Goal: Entertainment & Leisure: Consume media (video, audio)

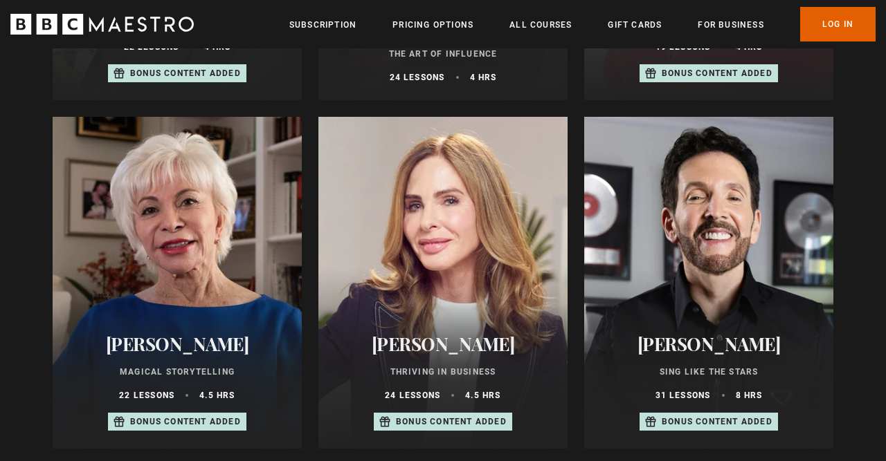
scroll to position [876, 0]
click at [716, 306] on div at bounding box center [708, 283] width 249 height 332
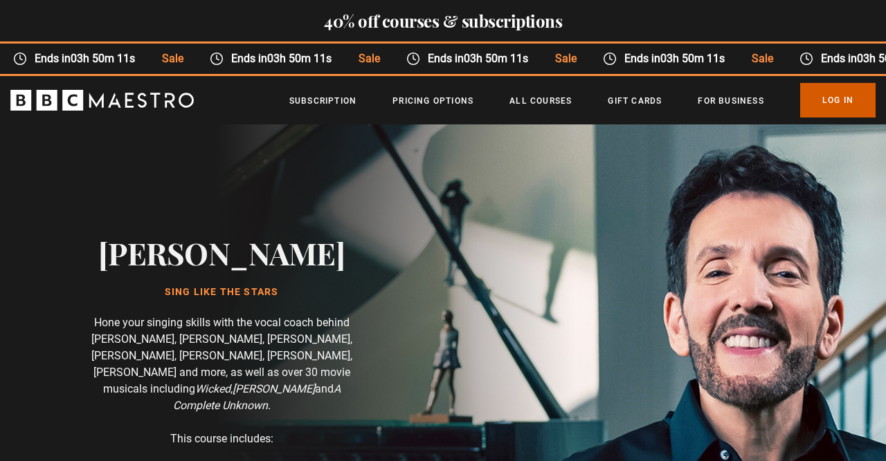
click at [839, 110] on link "Log In" at bounding box center [837, 100] width 75 height 35
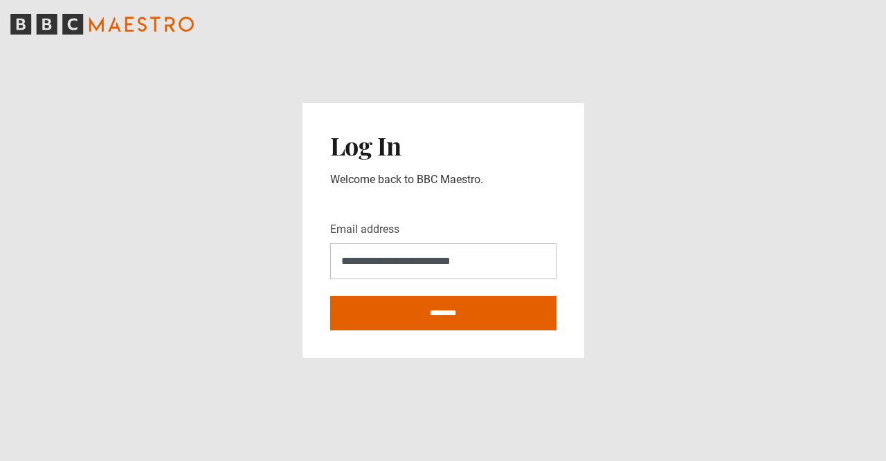
type input "**********"
click at [330, 296] on input "********" at bounding box center [443, 313] width 226 height 35
type input "**********"
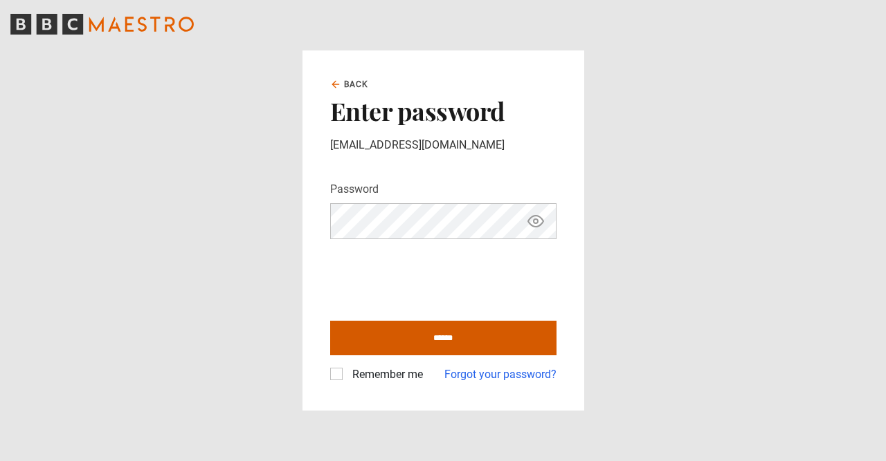
click at [468, 335] on input "******" at bounding box center [443, 338] width 226 height 35
type input "**********"
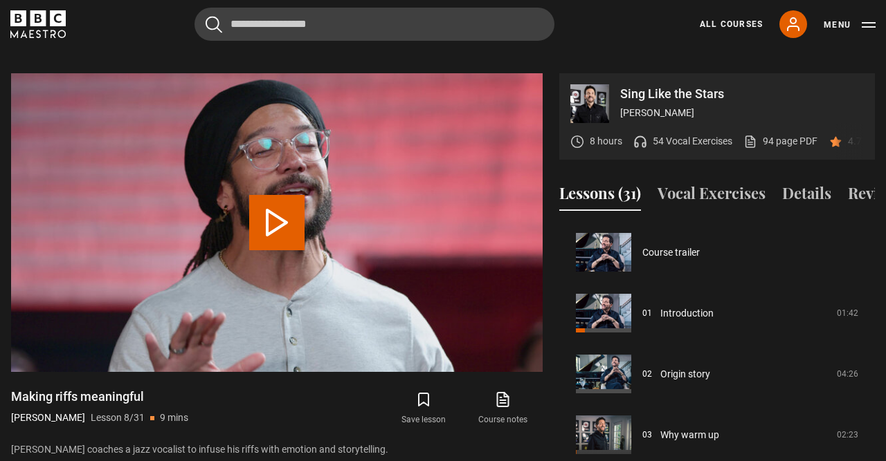
scroll to position [426, 0]
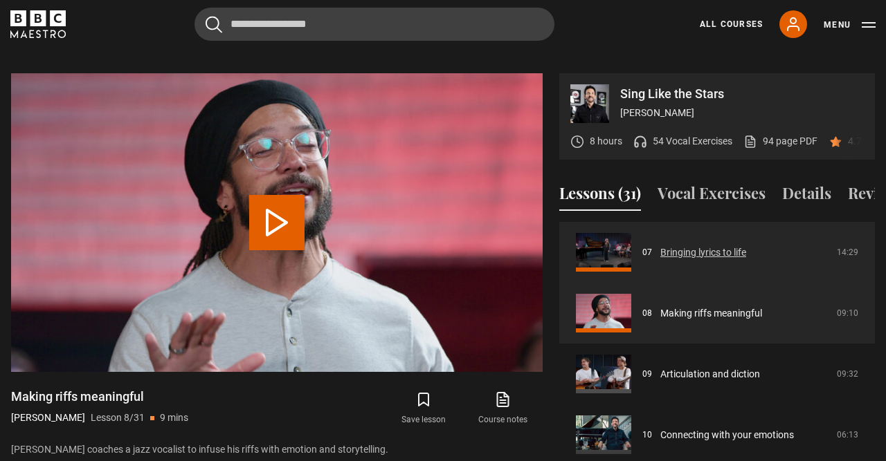
click at [672, 246] on link "Bringing lyrics to life" at bounding box center [703, 253] width 86 height 15
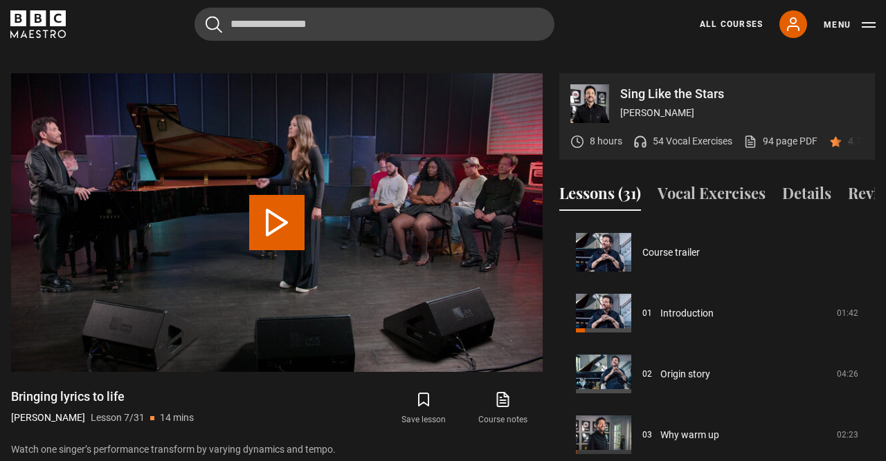
scroll to position [365, 0]
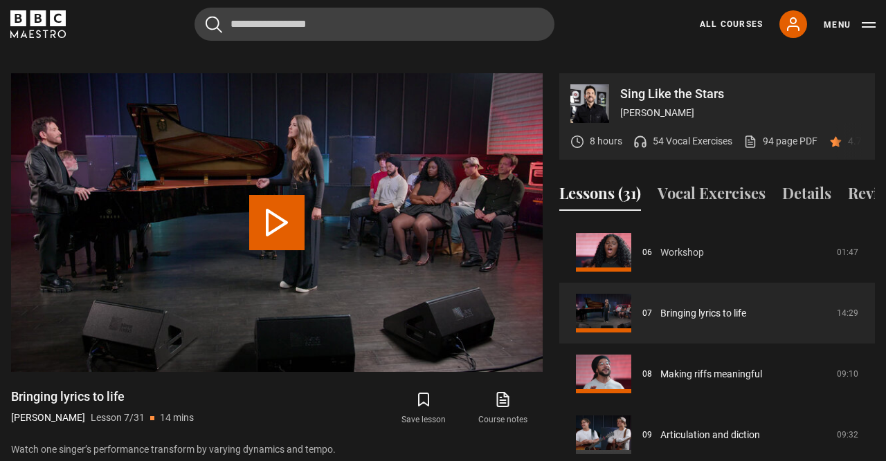
click at [672, 246] on link "Workshop" at bounding box center [682, 253] width 44 height 15
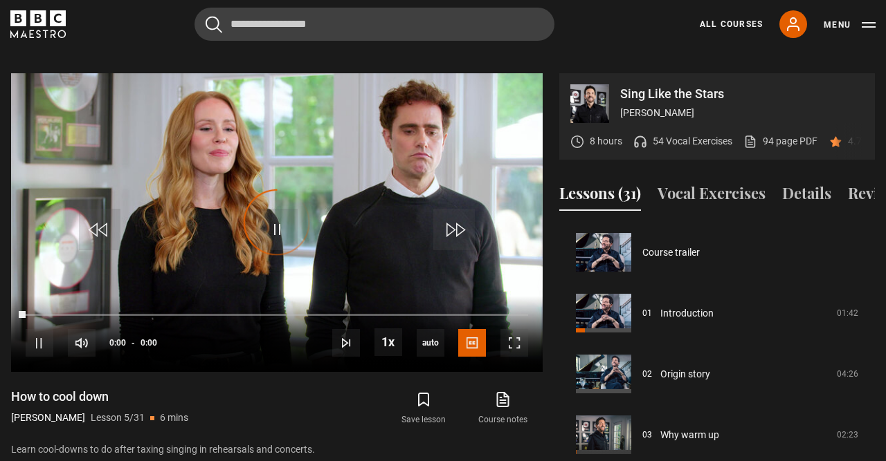
scroll to position [244, 0]
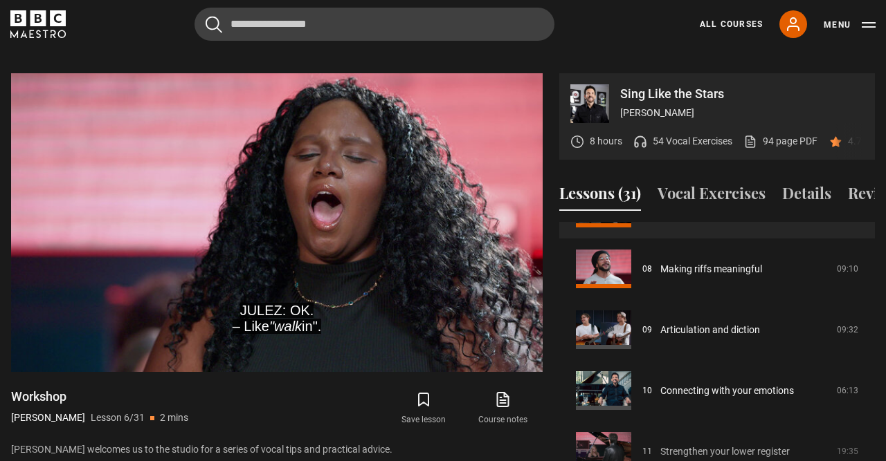
scroll to position [480, 0]
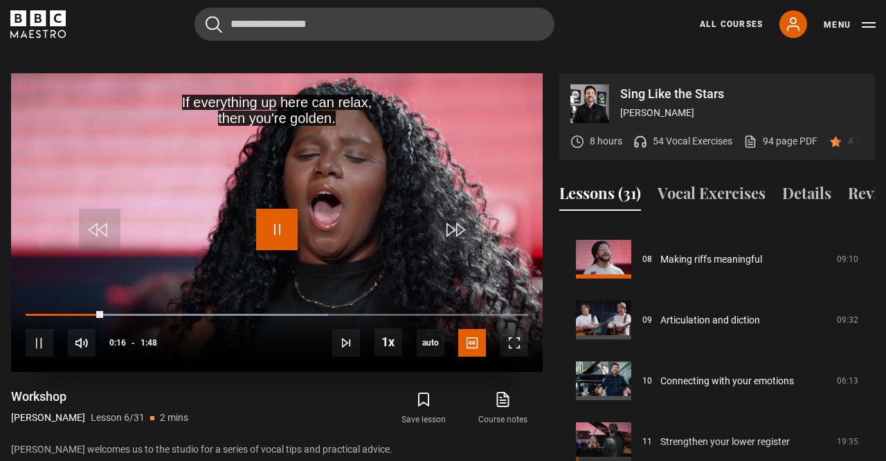
click at [276, 215] on span "Video Player" at bounding box center [277, 230] width 42 height 42
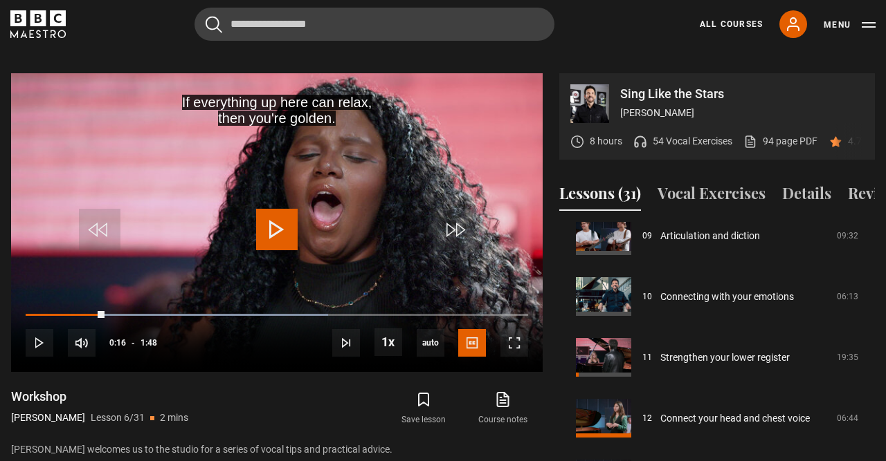
scroll to position [573, 0]
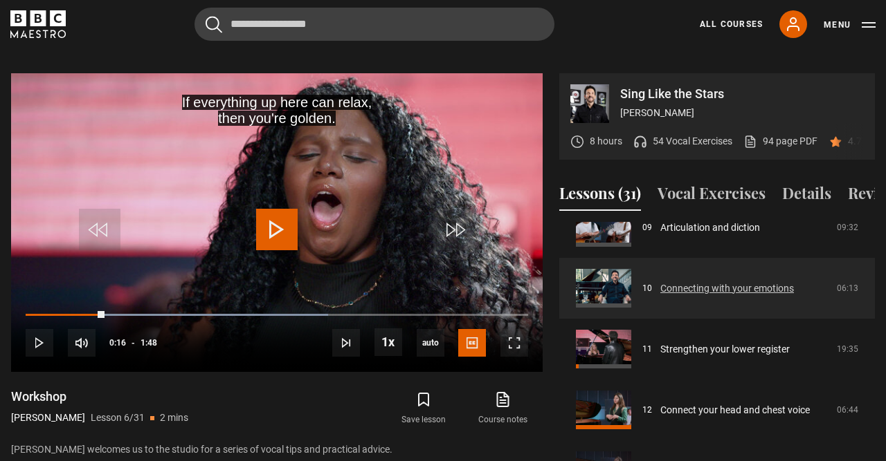
click at [763, 282] on link "Connecting with your emotions" at bounding box center [727, 289] width 134 height 15
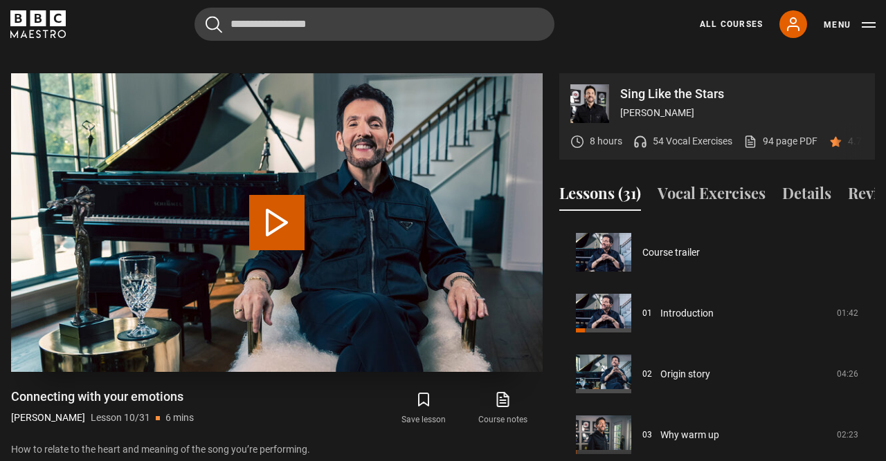
scroll to position [548, 0]
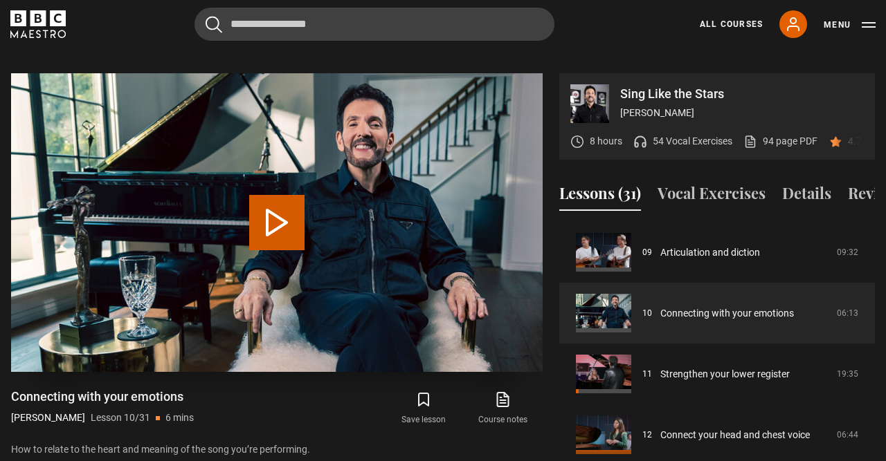
click at [284, 203] on button "Play Lesson Connecting with your emotions" at bounding box center [276, 222] width 55 height 55
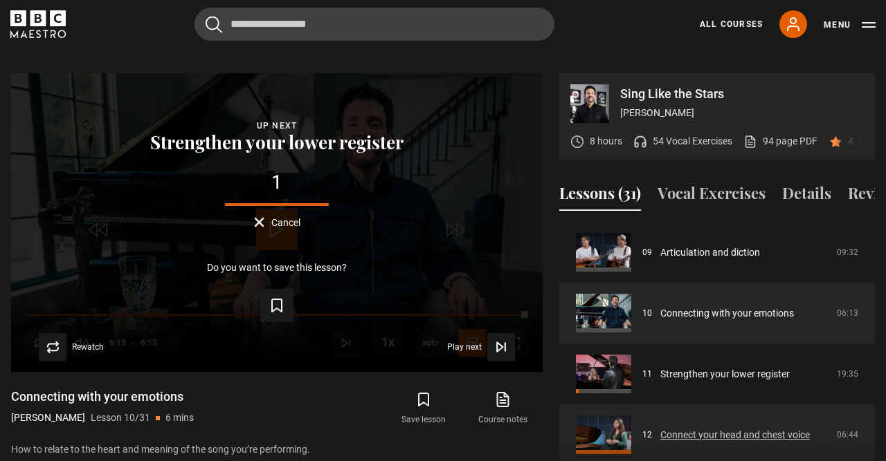
click at [711, 428] on link "Connect your head and chest voice" at bounding box center [734, 435] width 149 height 15
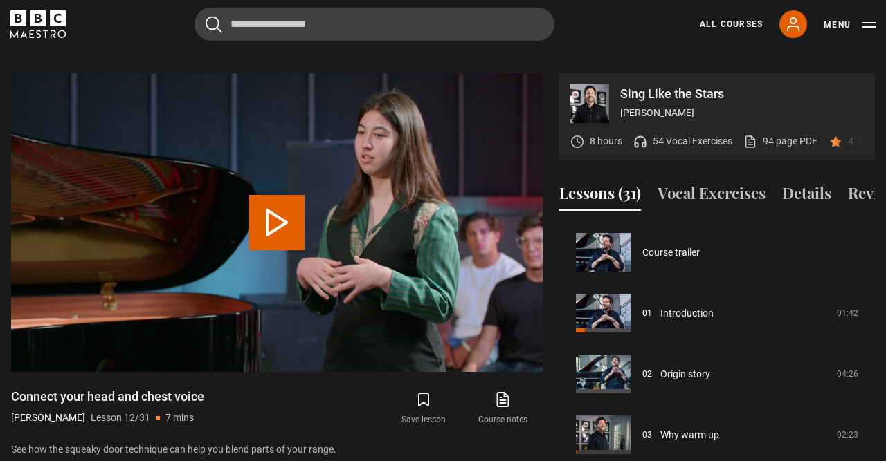
scroll to position [670, 0]
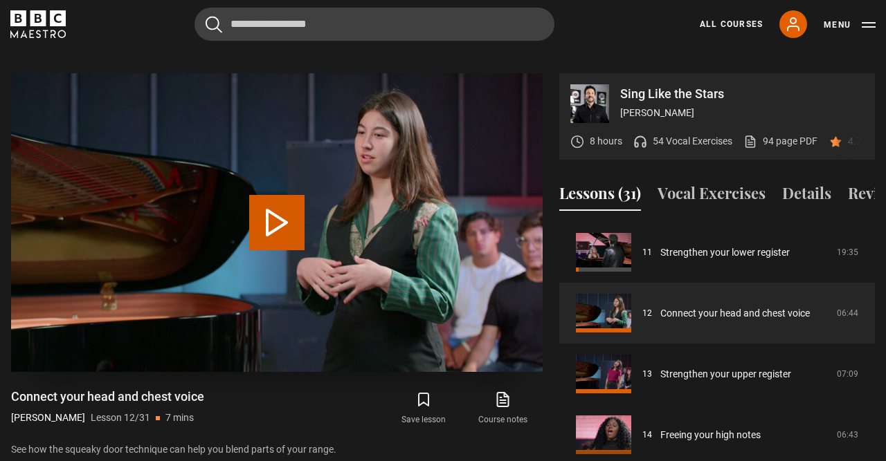
click at [283, 204] on button "Play Lesson Connect your head and chest voice" at bounding box center [276, 222] width 55 height 55
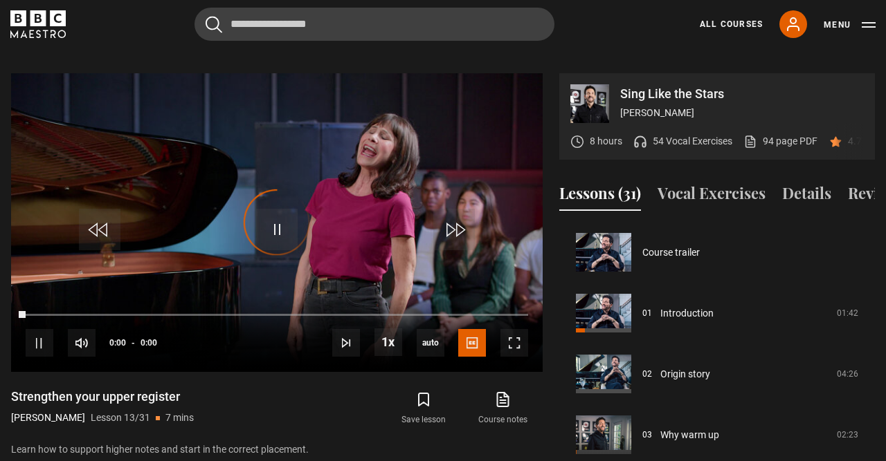
scroll to position [731, 0]
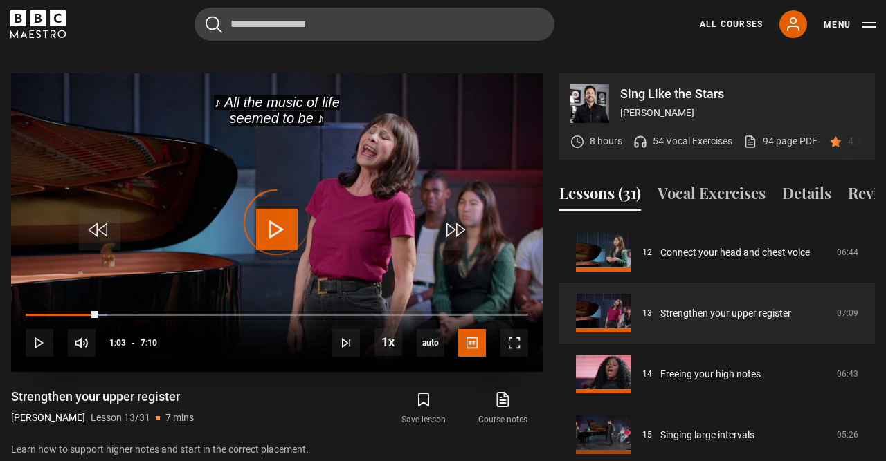
drag, startPoint x: 103, startPoint y: 300, endPoint x: 151, endPoint y: 291, distance: 48.5
click at [151, 296] on div "10s Skip Back 10 seconds Play 10s Skip Forward 10 seconds Loaded : 16.28% 1:10 …" at bounding box center [276, 334] width 531 height 77
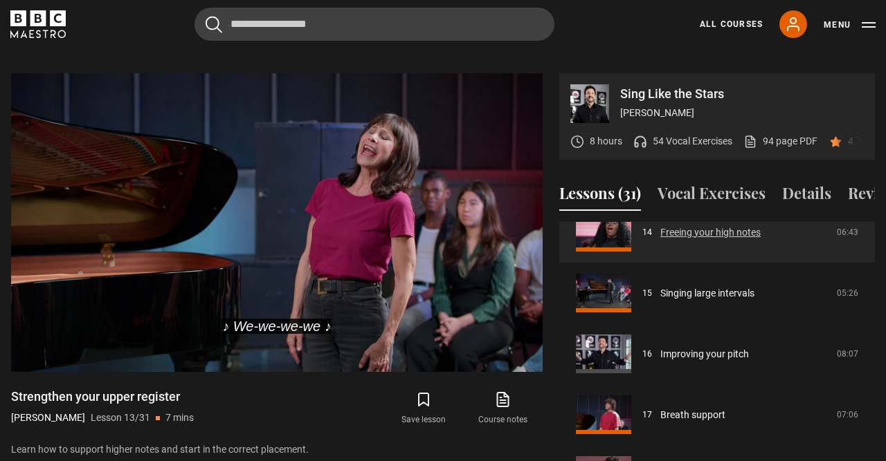
scroll to position [874, 0]
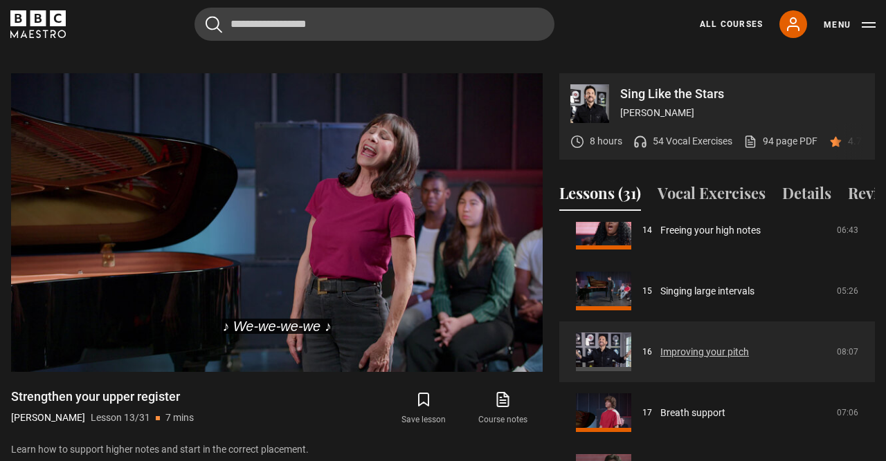
click at [686, 345] on link "Improving your pitch" at bounding box center [704, 352] width 89 height 15
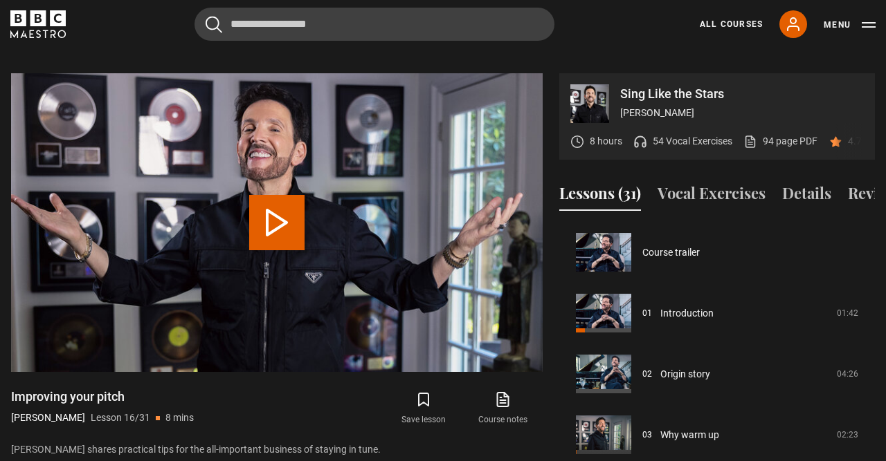
scroll to position [913, 0]
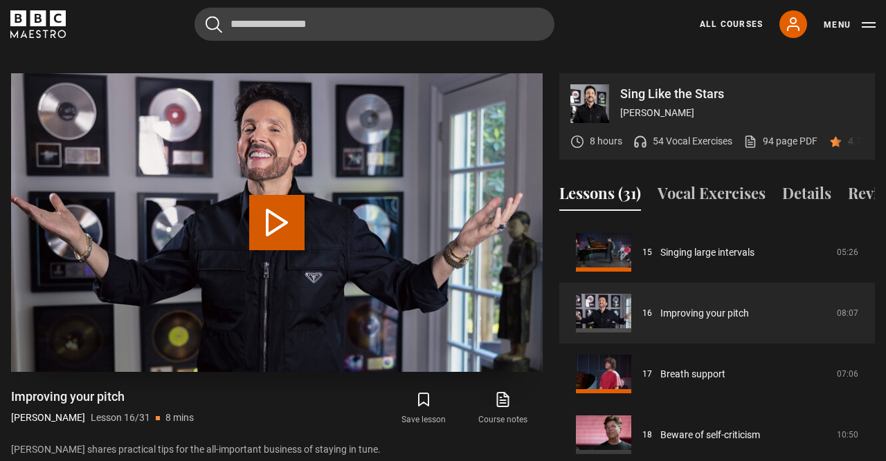
click at [276, 208] on button "Play Lesson Improving your pitch" at bounding box center [276, 222] width 55 height 55
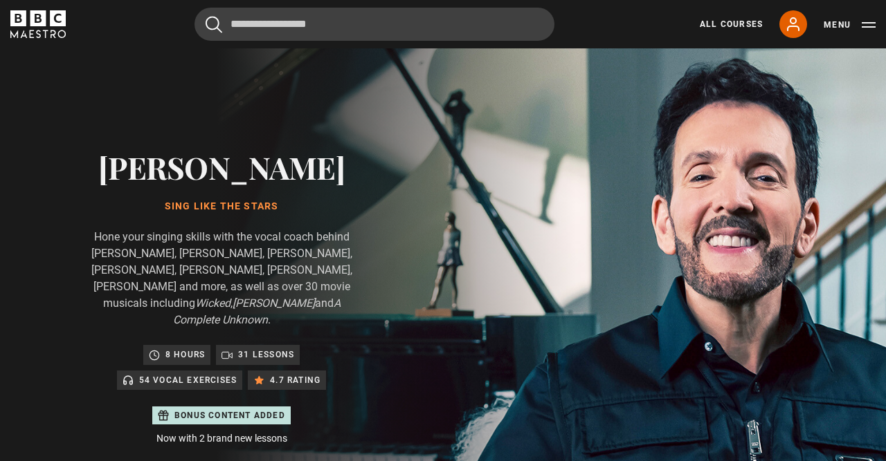
scroll to position [0, 0]
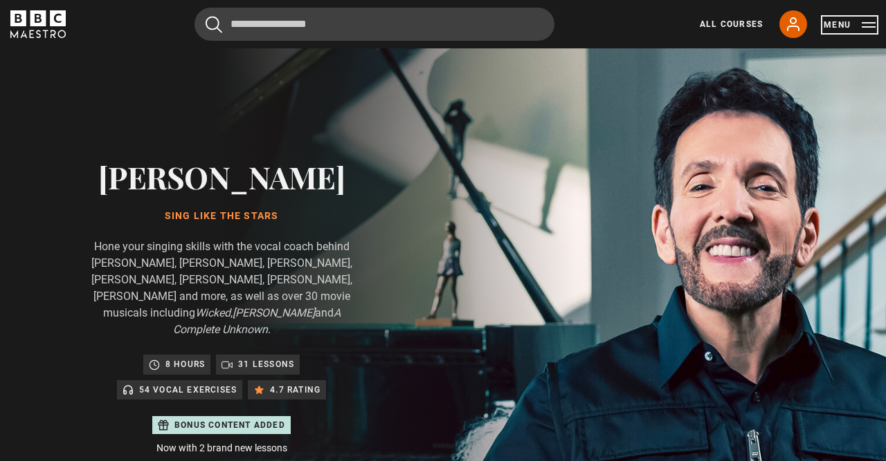
click at [868, 26] on button "Menu" at bounding box center [849, 25] width 52 height 14
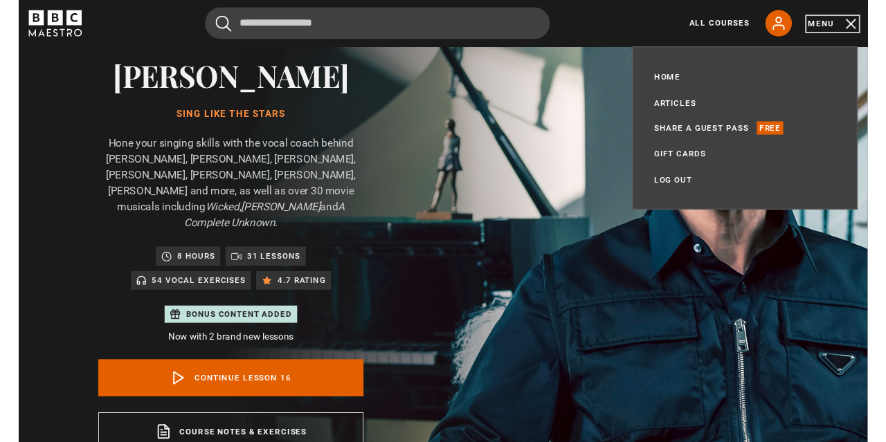
scroll to position [100, 0]
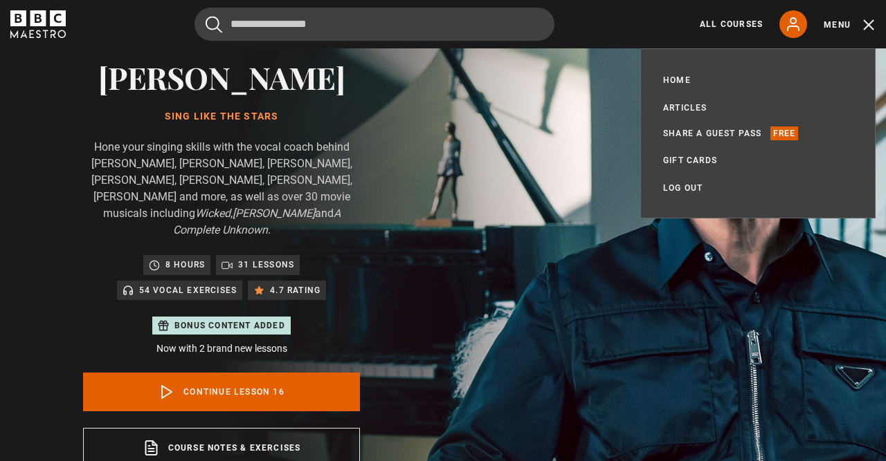
click at [127, 285] on icon at bounding box center [127, 290] width 11 height 11
